Goal: Task Accomplishment & Management: Manage account settings

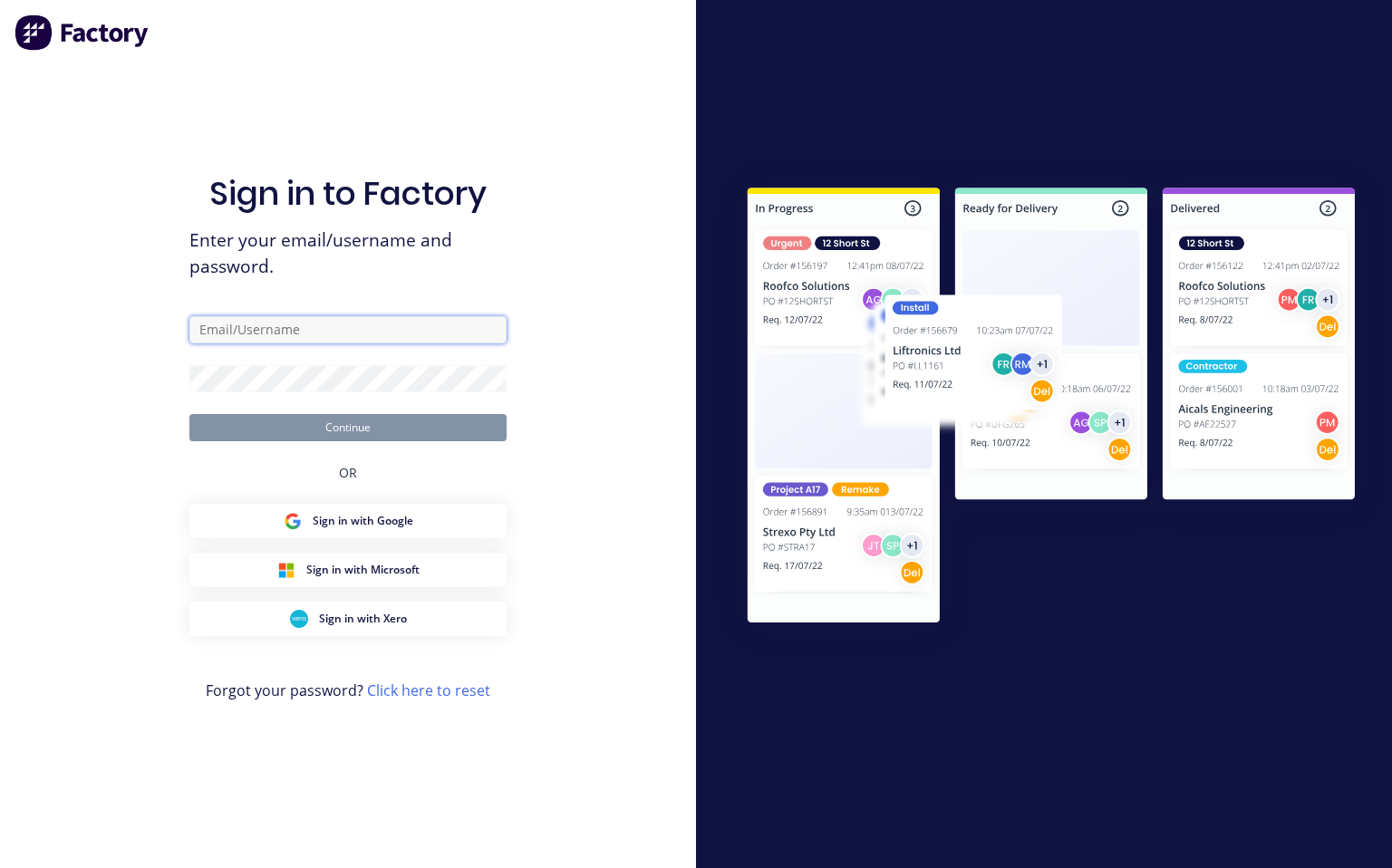
drag, startPoint x: 208, startPoint y: 328, endPoint x: 182, endPoint y: 310, distance: 31.6
click at [207, 328] on input "text" at bounding box center [348, 329] width 317 height 28
type input "[EMAIL_ADDRESS][DOMAIN_NAME]"
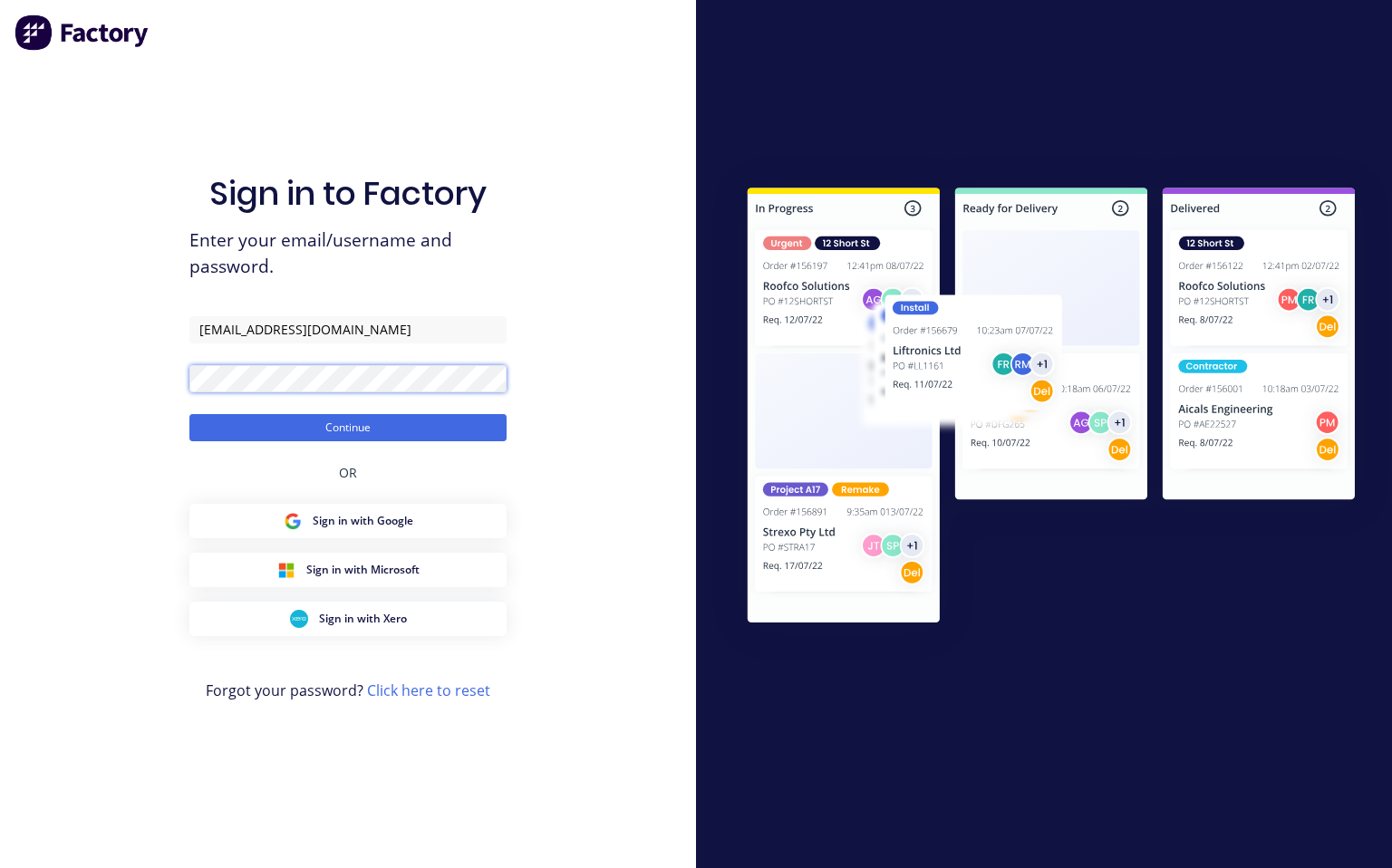
click at [189, 414] on button "Continue" at bounding box center [348, 427] width 317 height 28
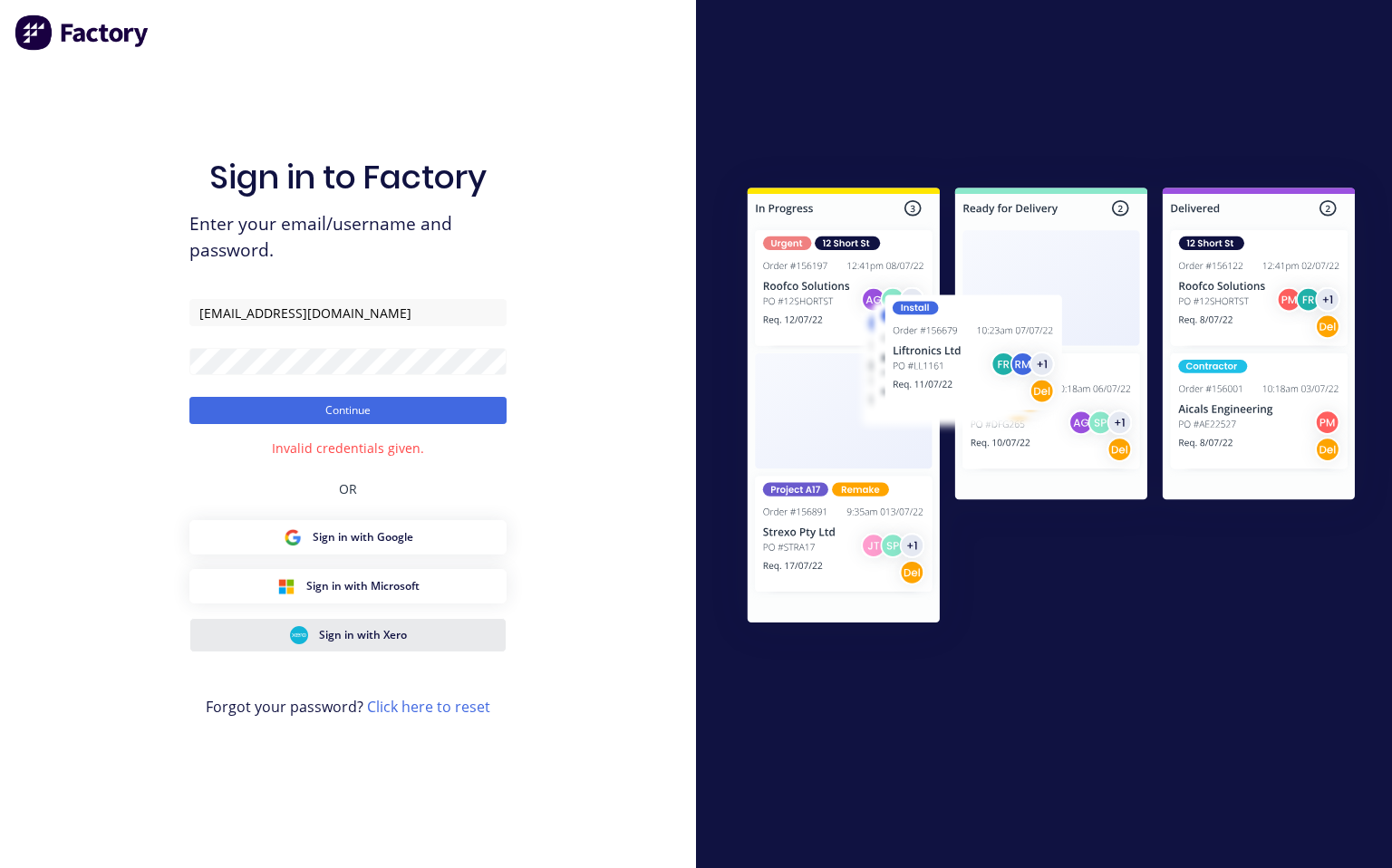
click at [341, 634] on span "Sign in with Xero" at bounding box center [363, 635] width 88 height 16
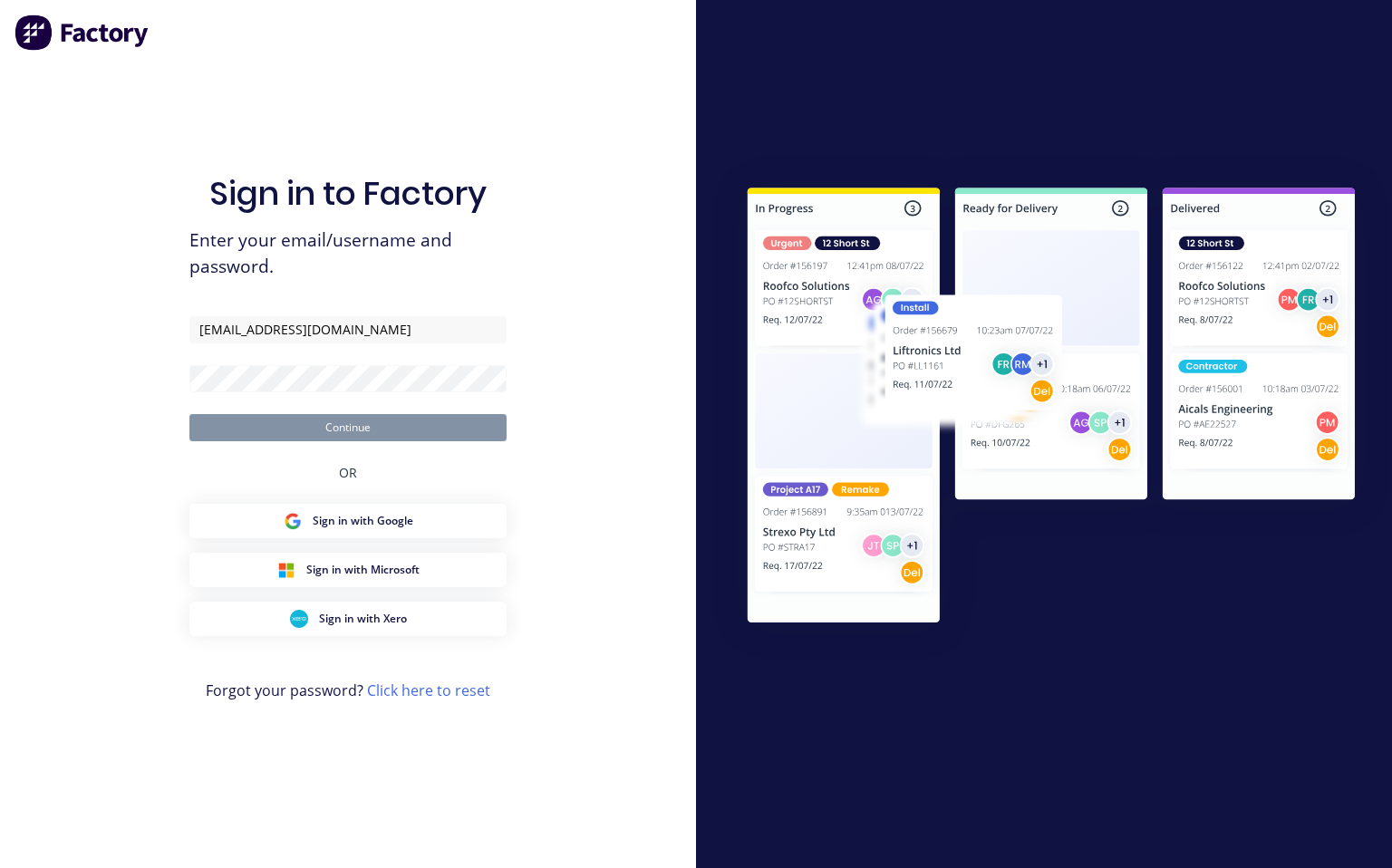
type input "[EMAIL_ADDRESS][DOMAIN_NAME]"
click at [440, 686] on link "Click here to reset" at bounding box center [428, 690] width 123 height 20
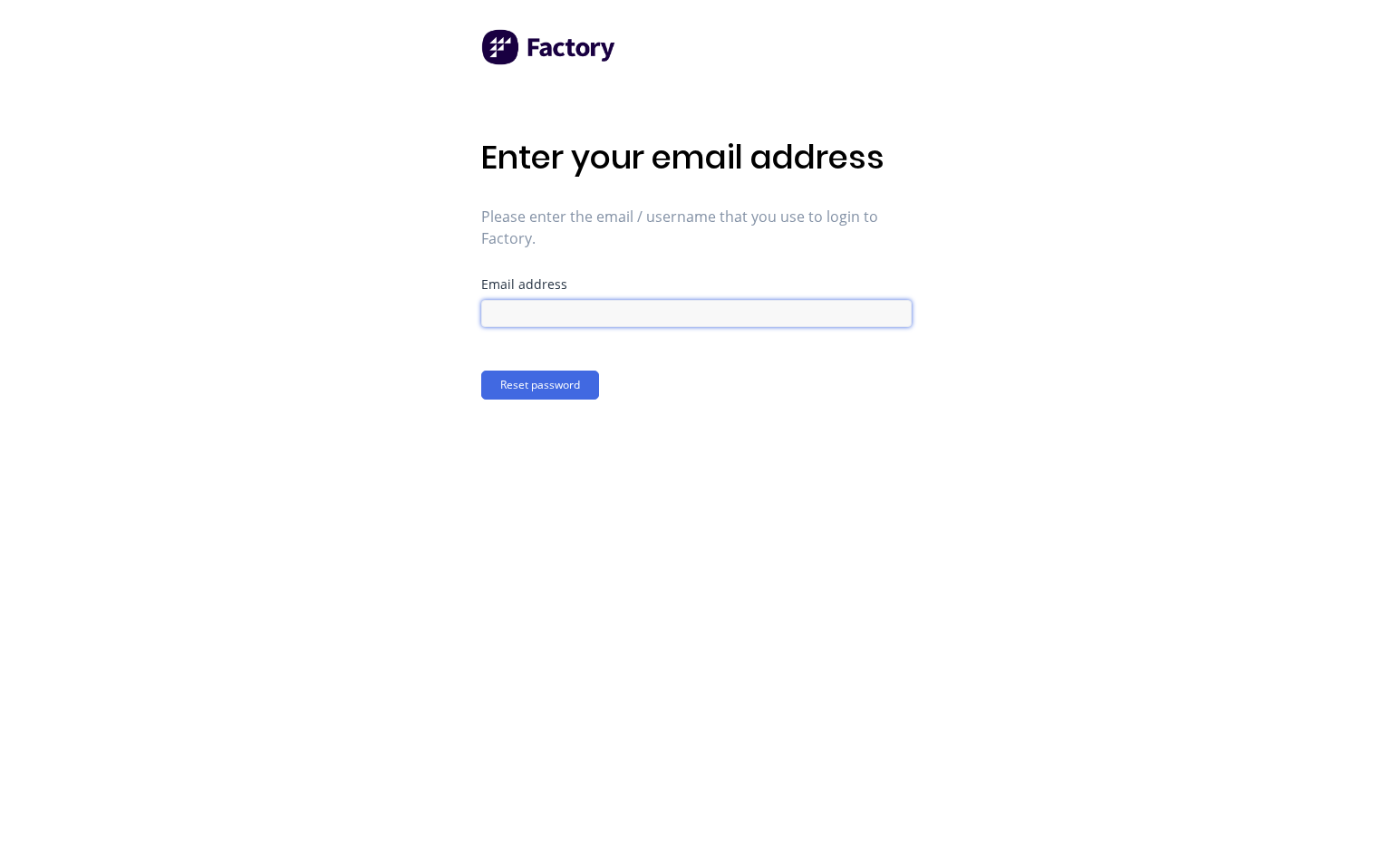
drag, startPoint x: 500, startPoint y: 304, endPoint x: 551, endPoint y: 310, distance: 51.4
click at [507, 305] on input at bounding box center [696, 313] width 430 height 28
type input "[EMAIL_ADDRESS][DOMAIN_NAME]"
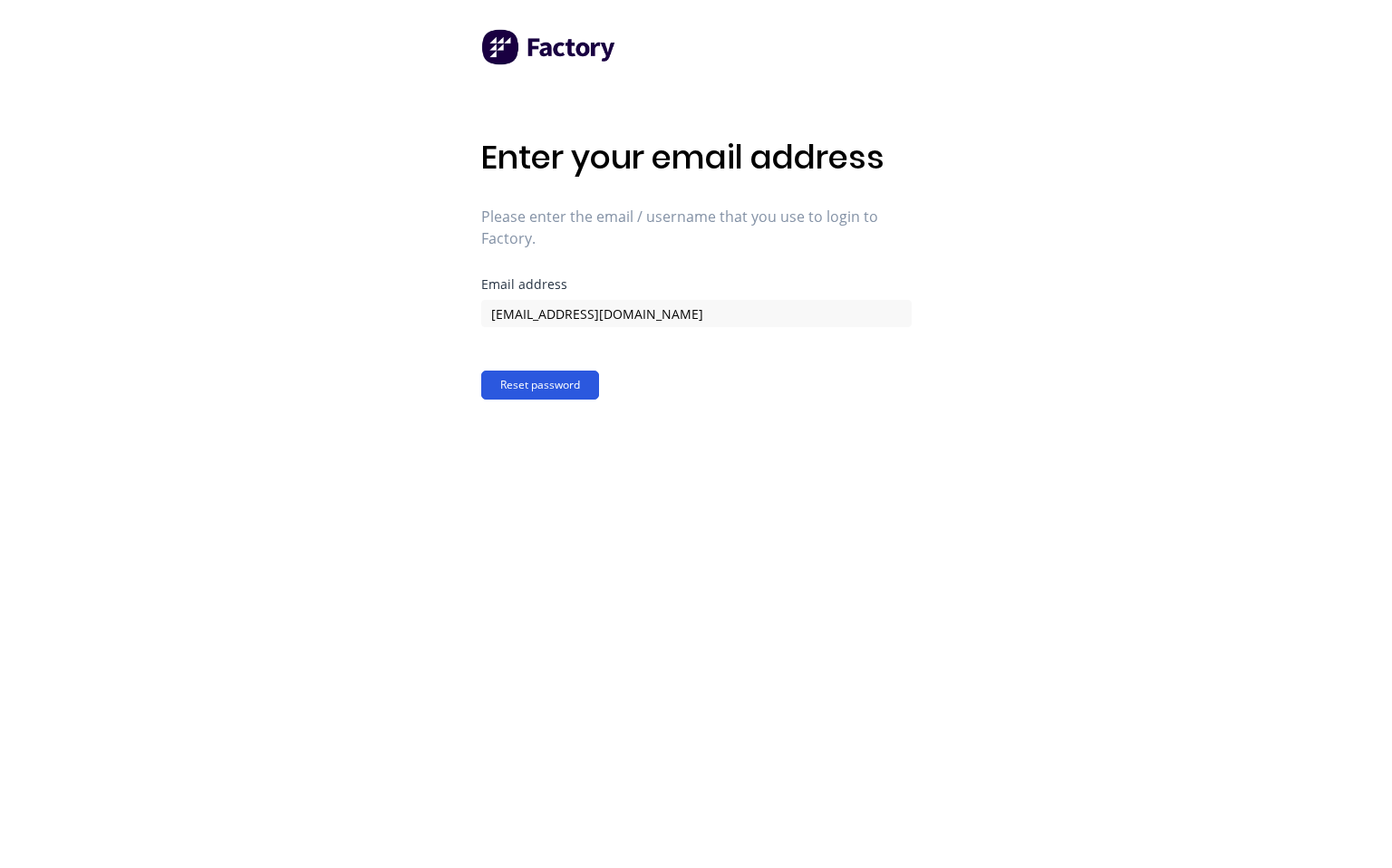
click at [555, 385] on button "Reset password" at bounding box center [540, 385] width 118 height 29
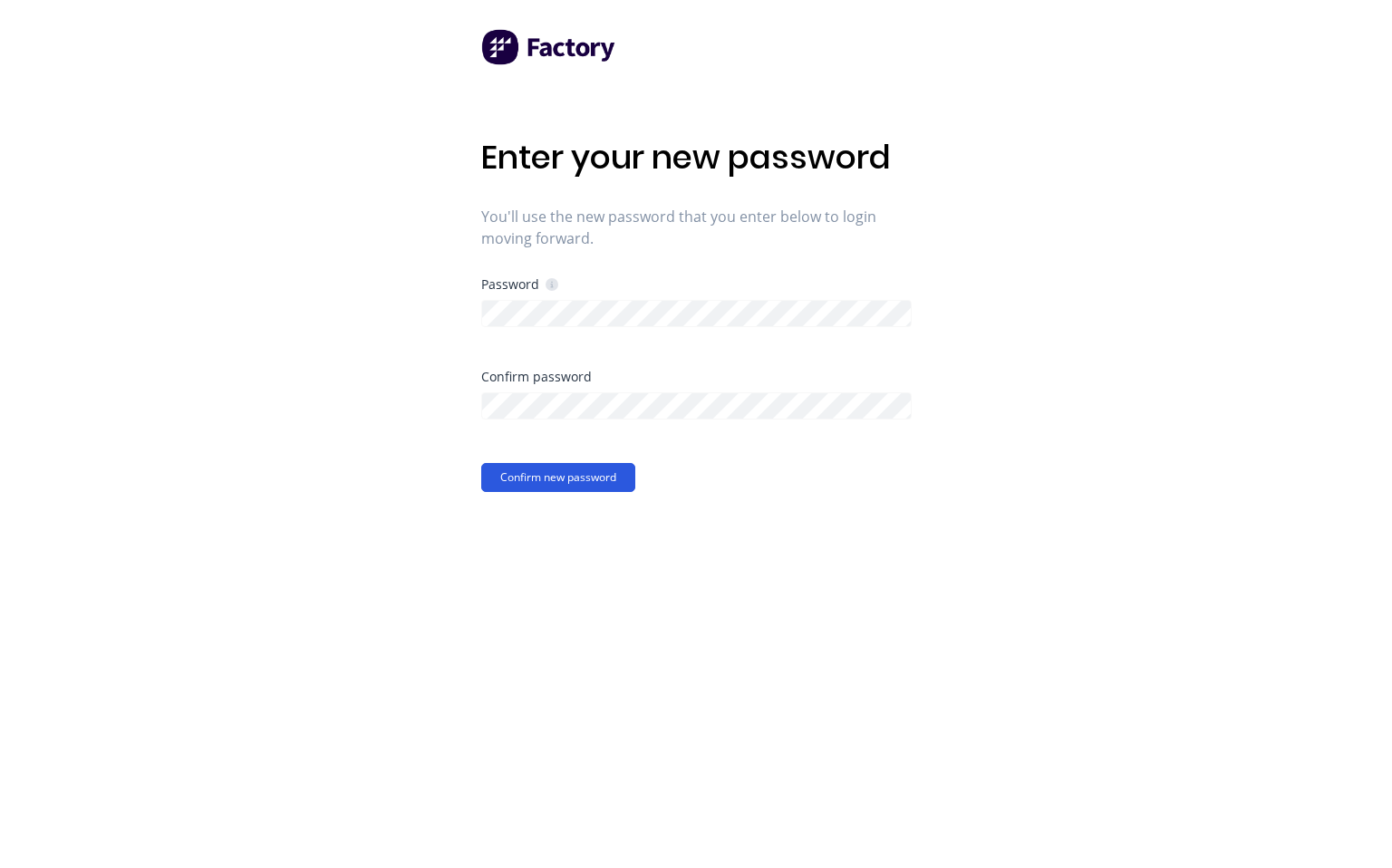
click at [572, 478] on button "Confirm new password" at bounding box center [558, 477] width 154 height 29
